Goal: Navigation & Orientation: Understand site structure

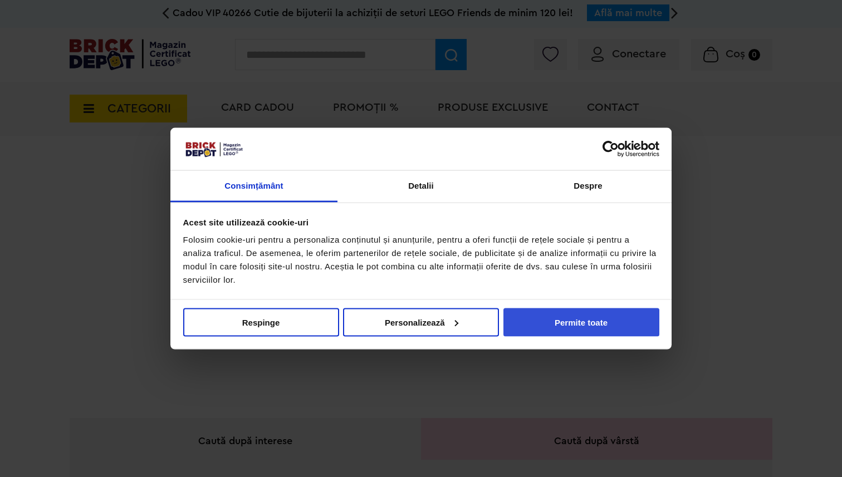
click at [551, 325] on button "Permite toate" at bounding box center [581, 322] width 156 height 28
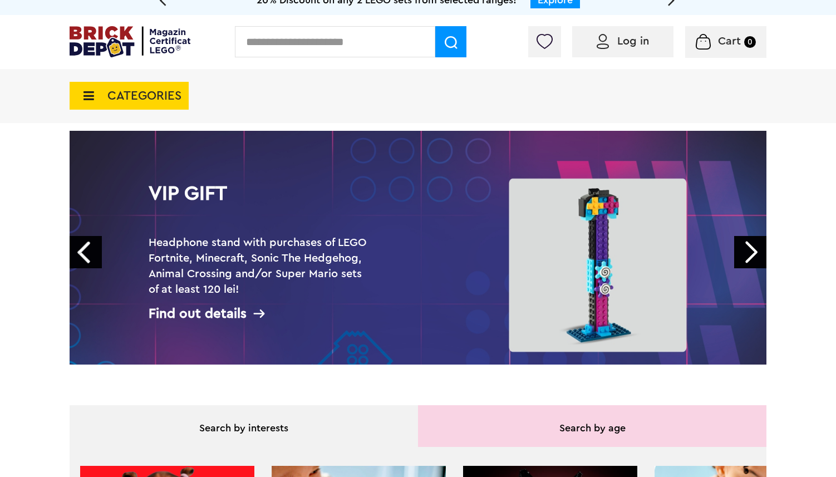
scroll to position [11, 0]
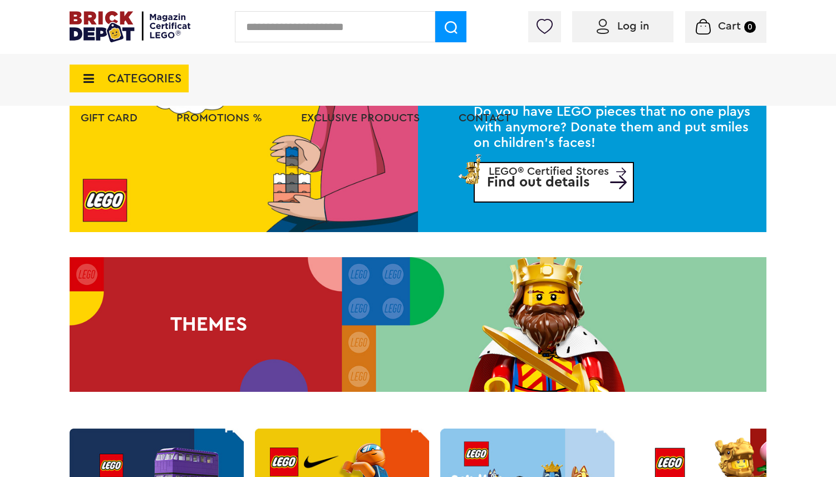
scroll to position [2377, 0]
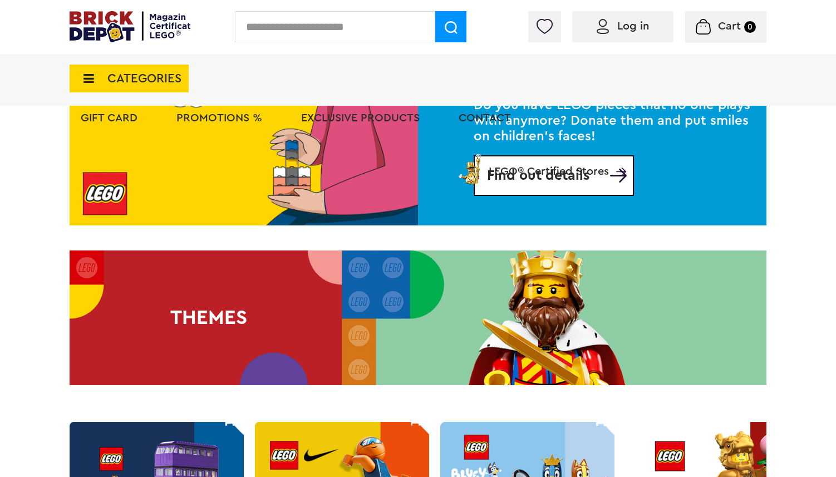
click at [90, 69] on span "CATEGORIES" at bounding box center [129, 79] width 119 height 28
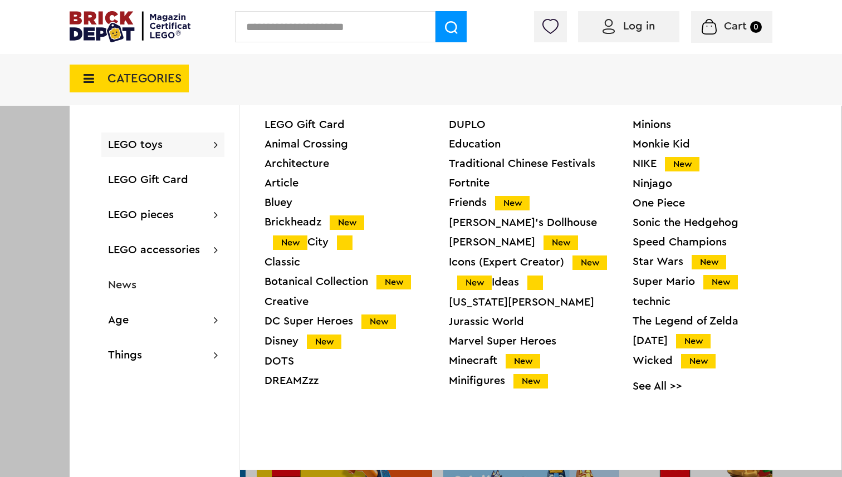
click at [45, 66] on div "CATEGORIES LEGO toys LEGO Gift Card Animal Crossing Architecture Article Bluey …" at bounding box center [421, 79] width 842 height 54
click at [101, 63] on div "CATEGORIES LEGO toys LEGO Gift Card Animal Crossing Architecture Article Bluey …" at bounding box center [129, 72] width 119 height 41
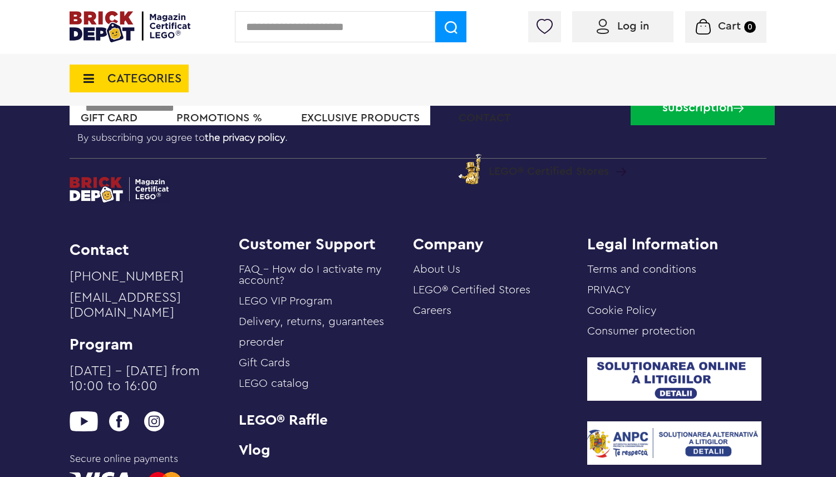
scroll to position [3947, 0]
